Goal: Task Accomplishment & Management: Complete application form

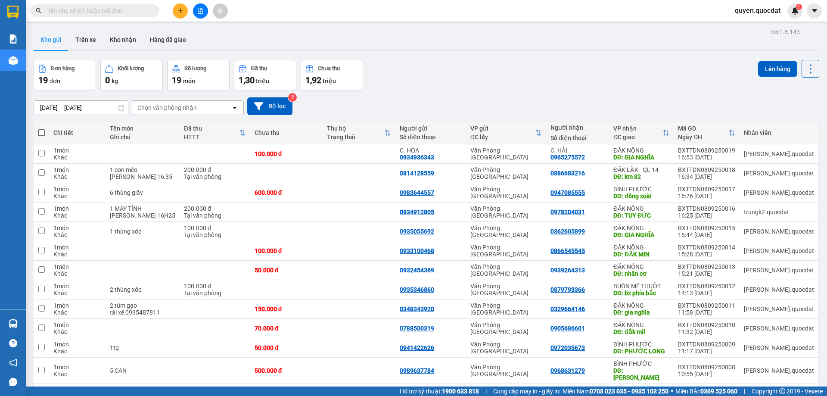
click at [99, 109] on input "08/09/2025 – 08/09/2025" at bounding box center [81, 108] width 94 height 14
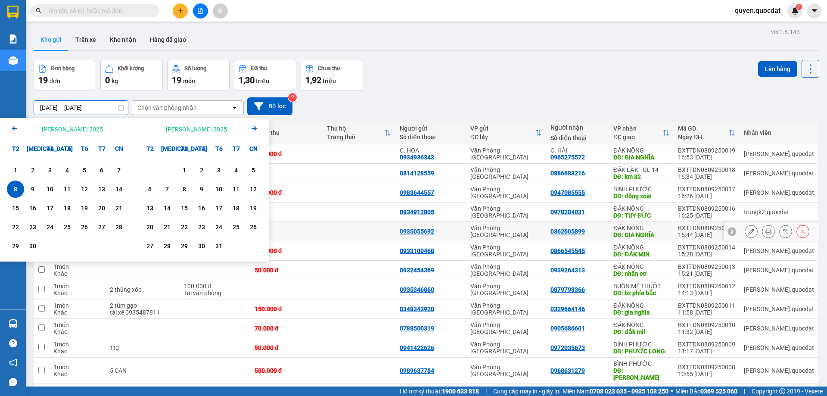
click at [343, 222] on td at bounding box center [359, 231] width 73 height 19
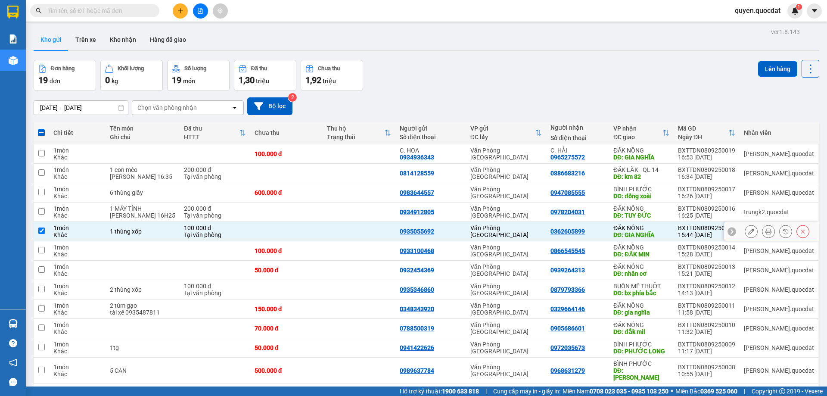
click at [343, 222] on td at bounding box center [359, 231] width 73 height 19
checkbox input "false"
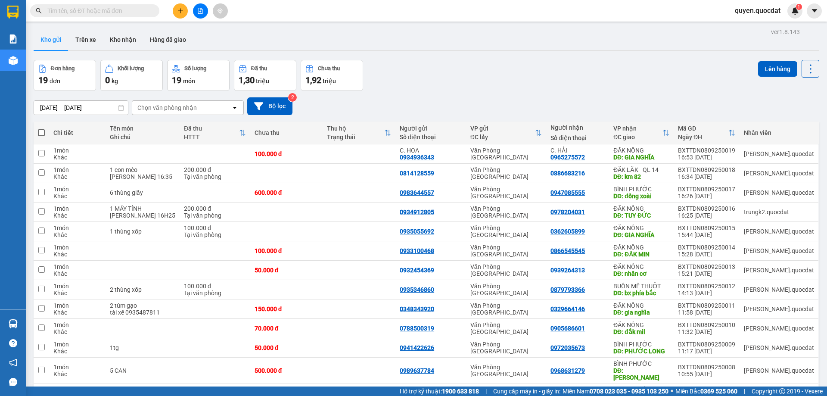
click at [93, 103] on input "08/09/2025 – 08/09/2025" at bounding box center [81, 108] width 94 height 14
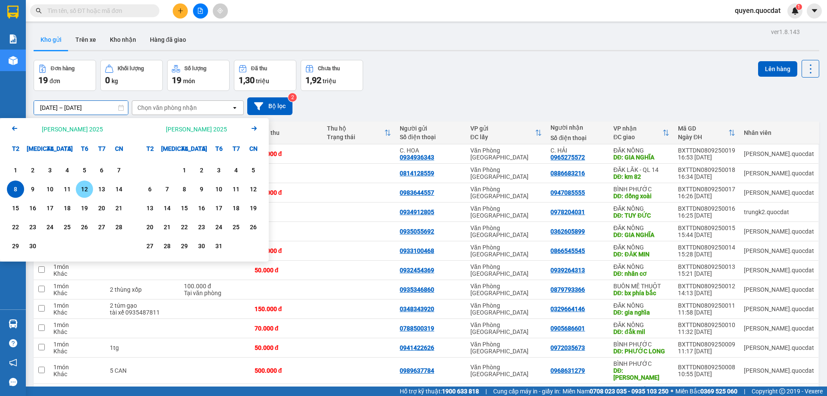
click at [80, 191] on div "12" at bounding box center [84, 189] width 12 height 10
type input "[DATE] – [DATE]"
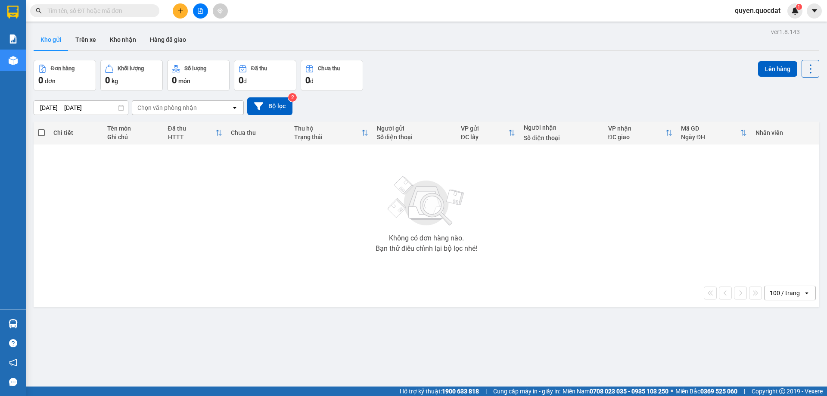
click at [84, 110] on input "[DATE] – [DATE]" at bounding box center [81, 108] width 94 height 14
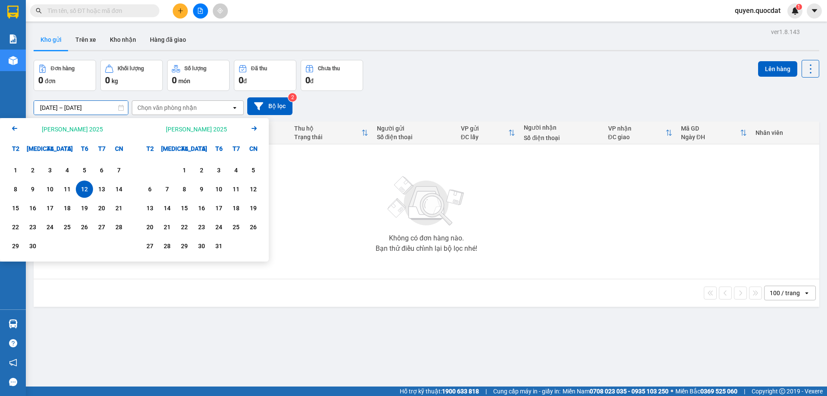
click at [439, 102] on div "12/09/2025 – 12/09/2025 Press the down arrow key to interact with the calendar …" at bounding box center [427, 106] width 786 height 18
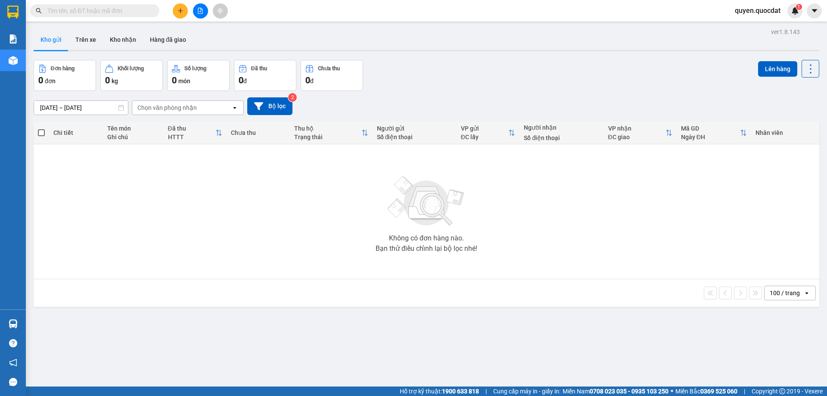
click at [556, 340] on div "ver 1.8.143 Kho gửi Trên xe Kho nhận Hàng đã giao Đơn hàng 0 đơn Khối lượng 0 k…" at bounding box center [426, 224] width 793 height 396
click at [263, 267] on div "Không có đơn hàng nào. Bạn thử điều chỉnh lại bộ lọc nhé!" at bounding box center [426, 211] width 777 height 129
click at [122, 109] on icon at bounding box center [121, 108] width 6 height 6
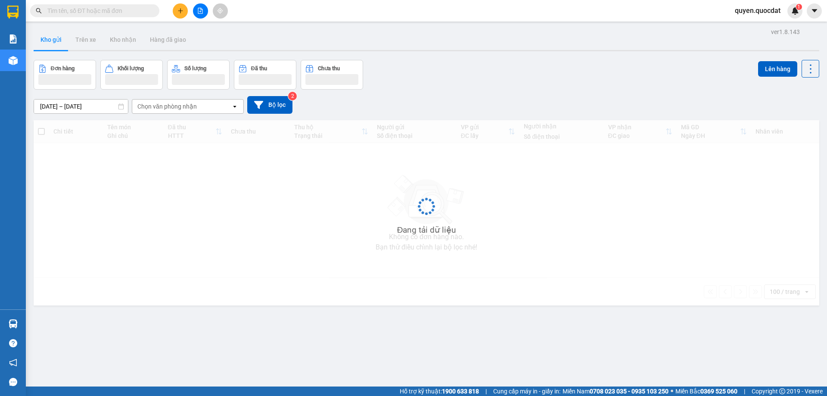
click at [181, 13] on icon "plus" at bounding box center [181, 11] width 6 height 6
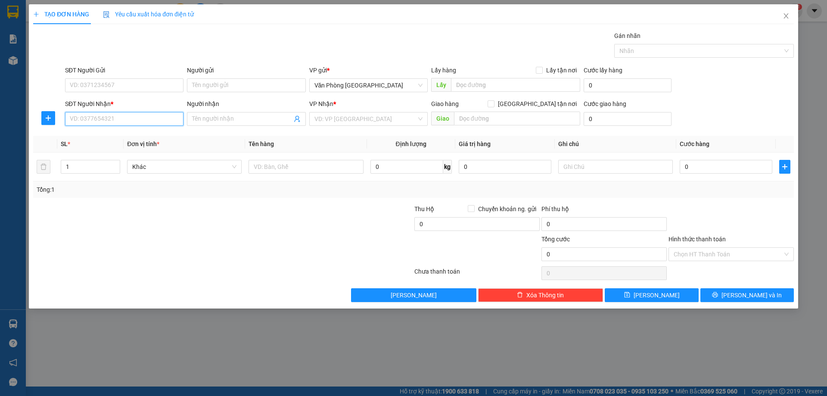
click at [129, 115] on input "SĐT Người Nhận *" at bounding box center [124, 119] width 119 height 14
type input "0989575571"
drag, startPoint x: 318, startPoint y: 124, endPoint x: 327, endPoint y: 121, distance: 9.1
click at [319, 124] on input "search" at bounding box center [366, 118] width 102 height 13
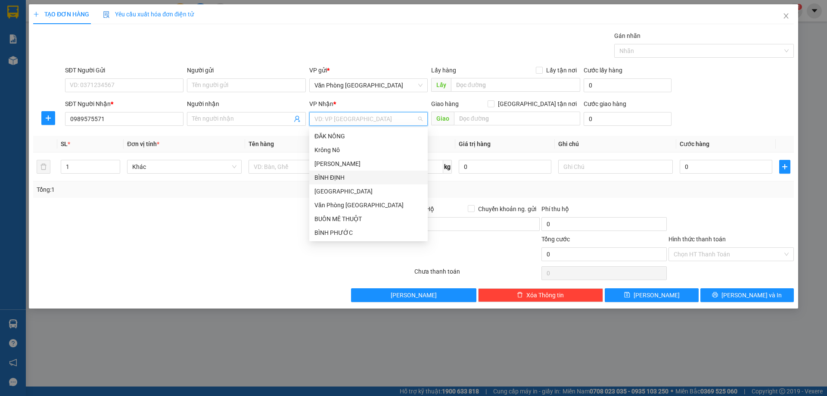
click at [351, 178] on div "BÌNH ĐỊNH" at bounding box center [369, 177] width 108 height 9
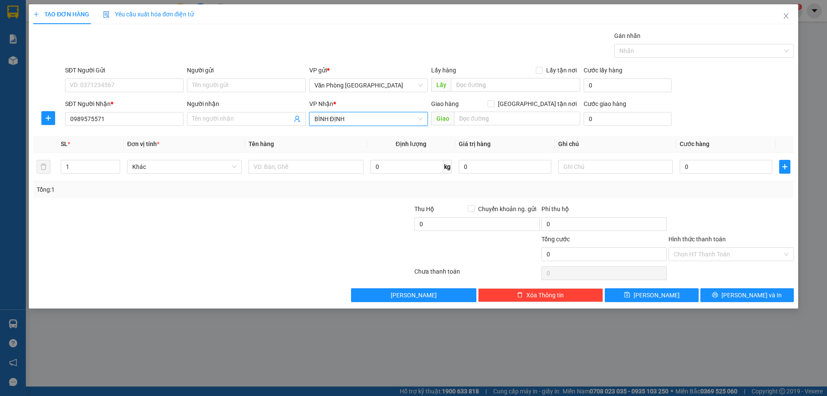
click at [346, 121] on span "BÌNH ĐỊNH" at bounding box center [369, 118] width 108 height 13
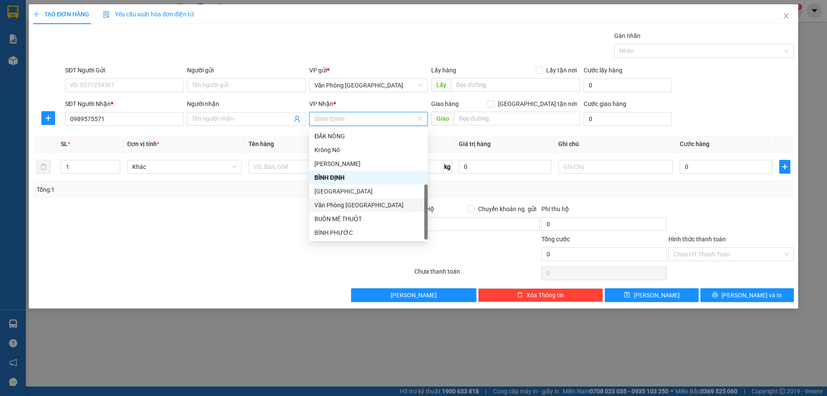
scroll to position [28, 0]
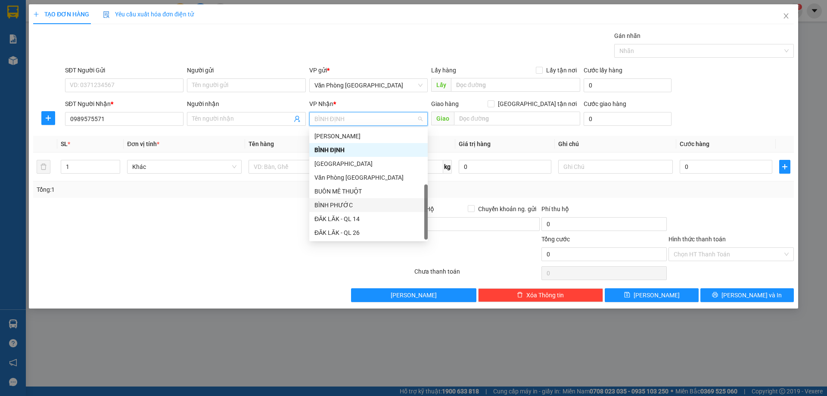
click at [352, 207] on div "BÌNH PHƯỚC" at bounding box center [369, 204] width 108 height 9
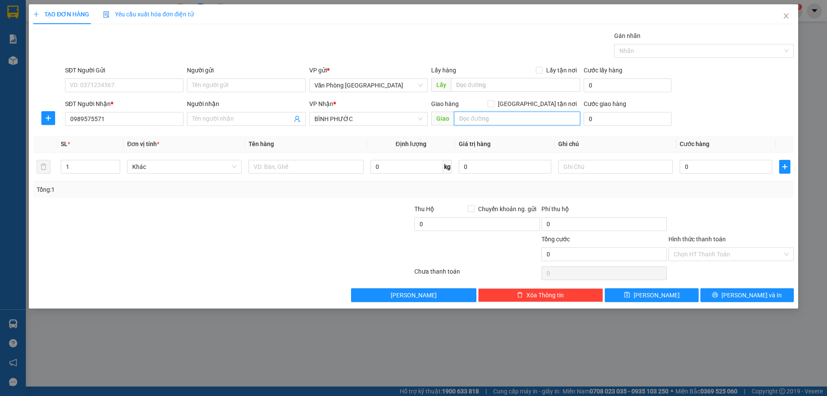
click at [536, 122] on input "text" at bounding box center [517, 119] width 126 height 14
type input "d"
type input "đồng xoài"
click at [174, 89] on input "SĐT Người Gửi" at bounding box center [124, 85] width 119 height 14
type input "0935535737"
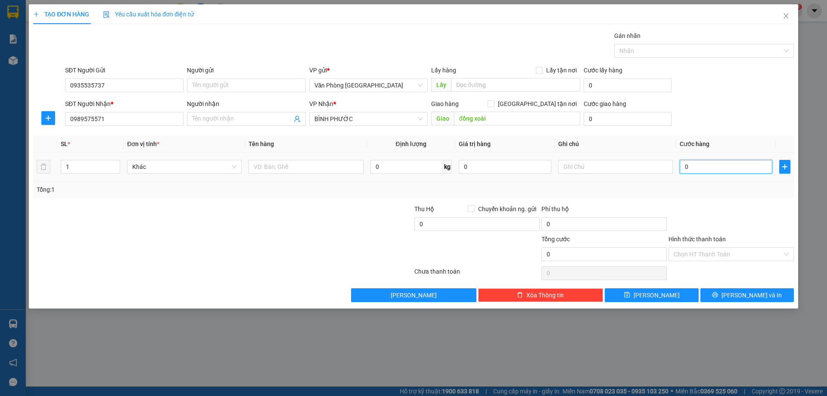
click at [716, 161] on input "0" at bounding box center [726, 167] width 93 height 14
type input "5"
type input "50"
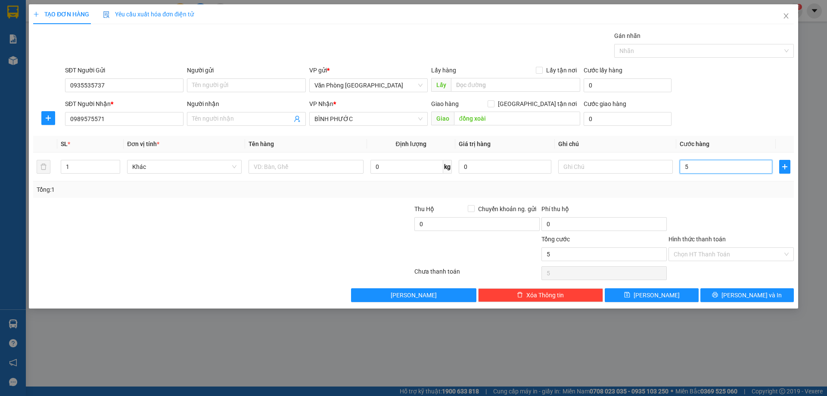
type input "50"
type input "500"
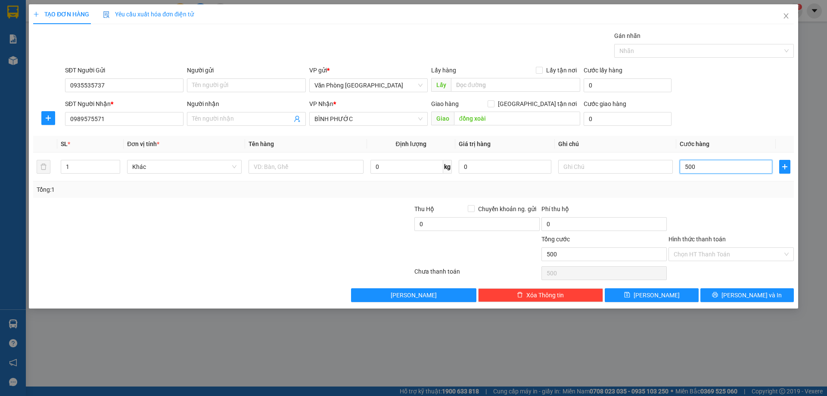
type input "5.000"
type input "50.000"
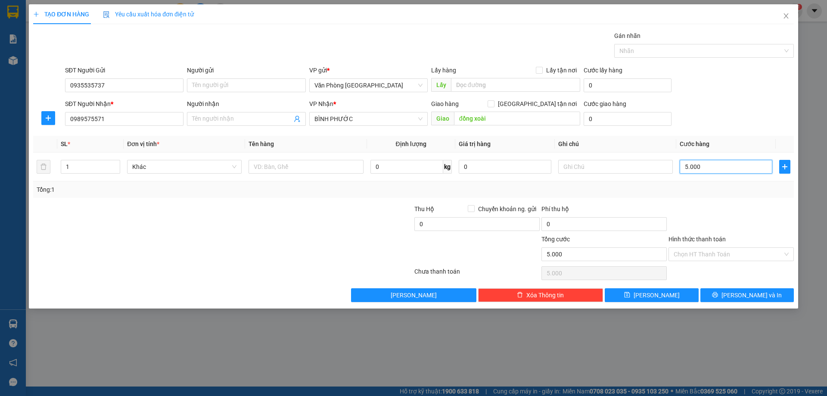
type input "50.000"
click at [742, 290] on span "[PERSON_NAME] và In" at bounding box center [752, 294] width 60 height 9
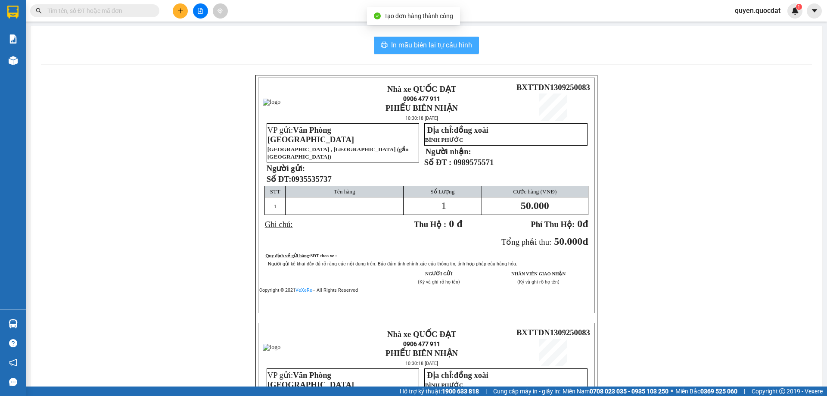
click at [401, 44] on span "In mẫu biên lai tự cấu hình" at bounding box center [431, 45] width 81 height 11
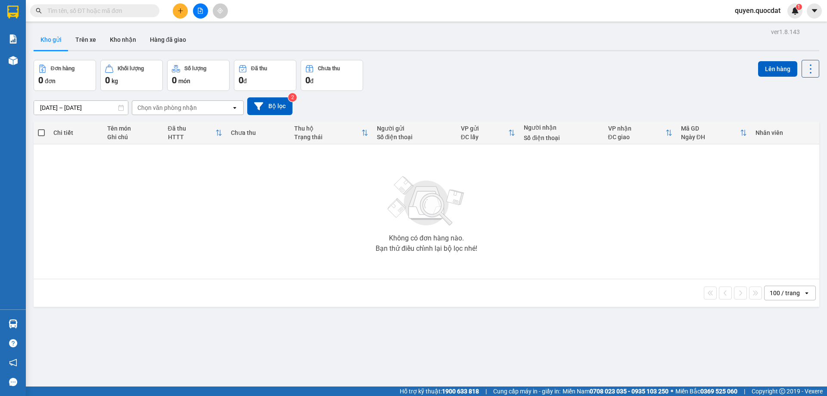
drag, startPoint x: 317, startPoint y: 259, endPoint x: 309, endPoint y: 253, distance: 10.2
click at [317, 257] on div "Không có đơn hàng nào. Bạn thử điều chỉnh lại bộ lọc nhé!" at bounding box center [426, 211] width 777 height 129
click at [89, 103] on input "12/09/2025 – 12/09/2025" at bounding box center [81, 108] width 94 height 14
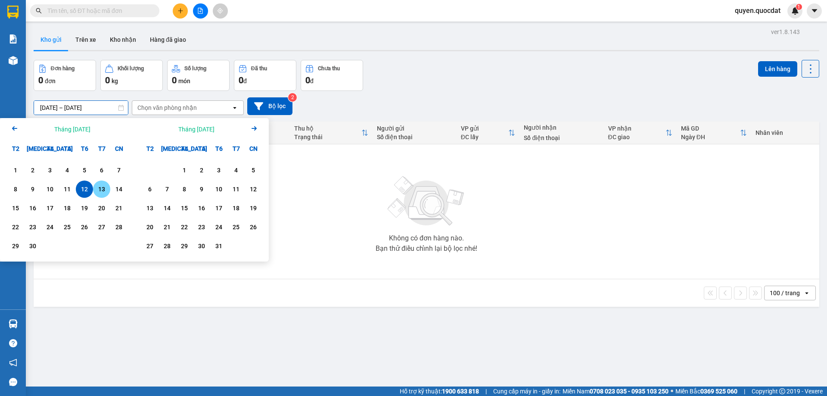
click at [98, 194] on div "13" at bounding box center [102, 189] width 12 height 10
click at [97, 193] on div "13" at bounding box center [102, 189] width 12 height 10
type input "[DATE] – [DATE]"
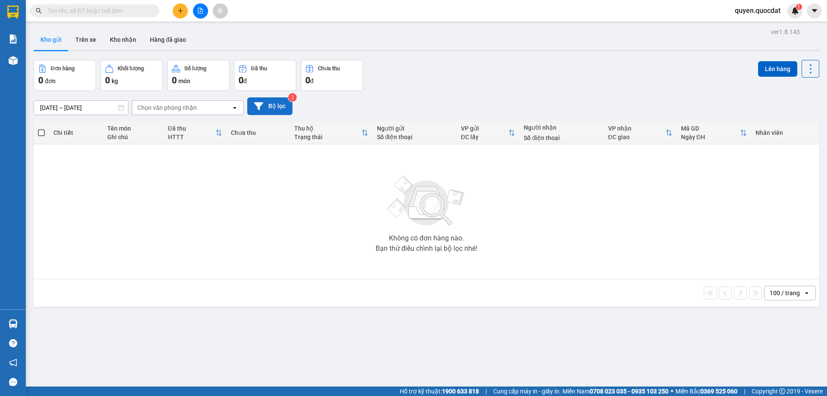
click at [272, 107] on button "Bộ lọc" at bounding box center [269, 106] width 45 height 18
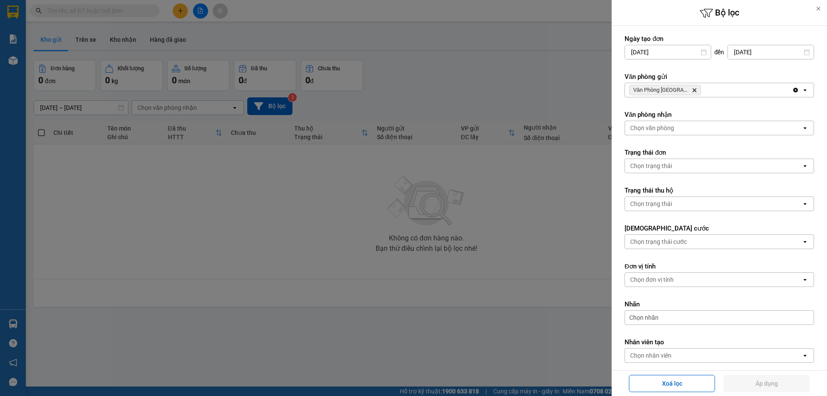
click at [823, 6] on div at bounding box center [818, 8] width 17 height 17
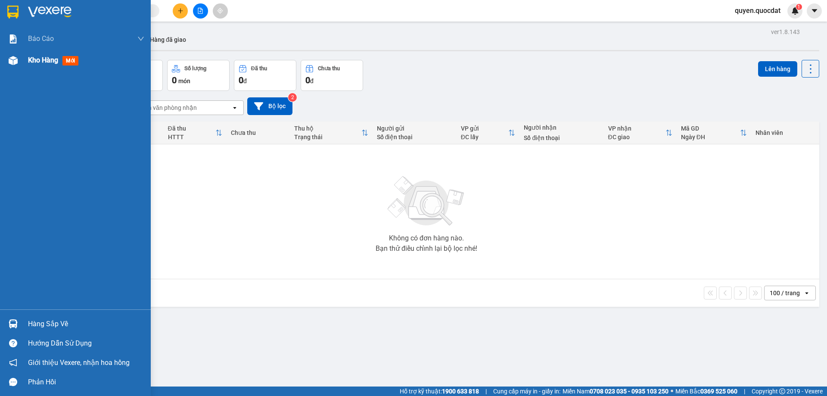
click at [16, 61] on img at bounding box center [13, 60] width 9 height 9
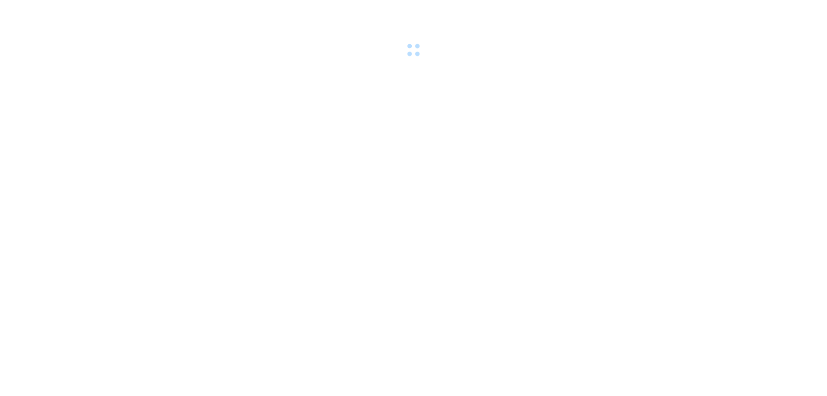
click at [305, 291] on body at bounding box center [413, 198] width 827 height 396
click at [420, 91] on body at bounding box center [413, 198] width 827 height 396
click at [522, 180] on body at bounding box center [413, 198] width 827 height 396
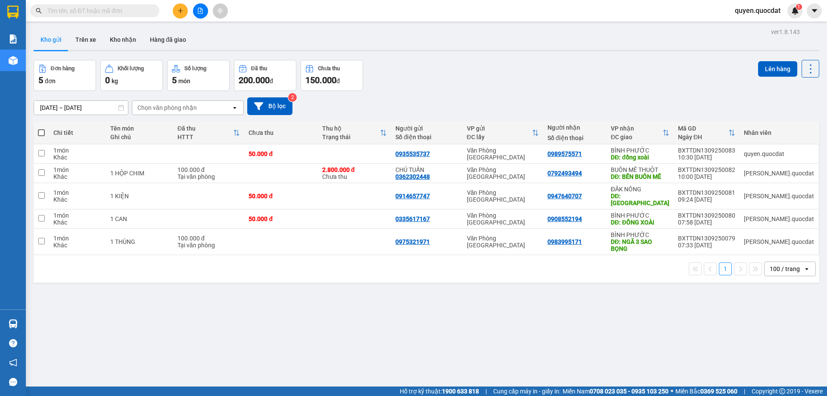
click at [386, 323] on div "ver 1.8.143 Kho gửi Trên xe Kho nhận Hàng đã giao Đơn hàng 5 đơn Khối lượng 0 k…" at bounding box center [426, 224] width 793 height 396
click at [749, 155] on icon at bounding box center [752, 154] width 6 height 6
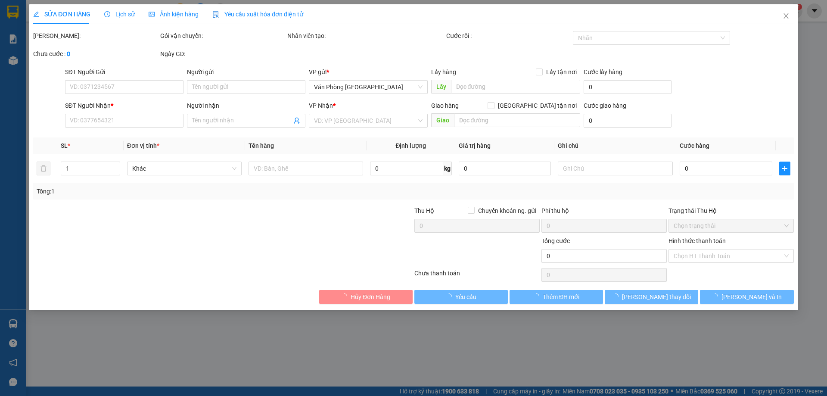
type input "0935535737"
type input "0989575571"
type input "đồng xoài"
type input "50.000"
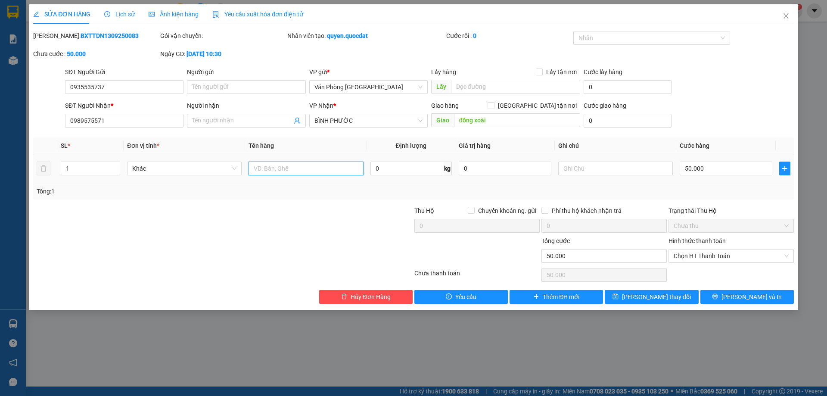
click at [297, 169] on input "text" at bounding box center [306, 169] width 115 height 14
type input "1tg"
